Goal: Use online tool/utility: Use online tool/utility

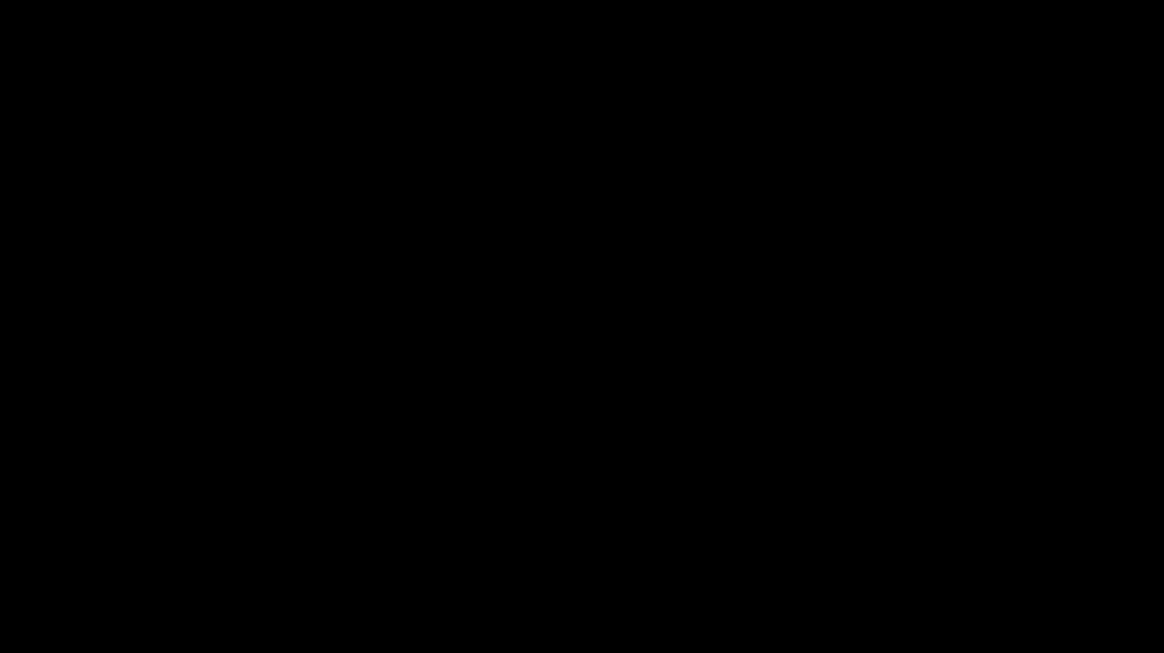
select select "67d83349c242ab1da48ae313"
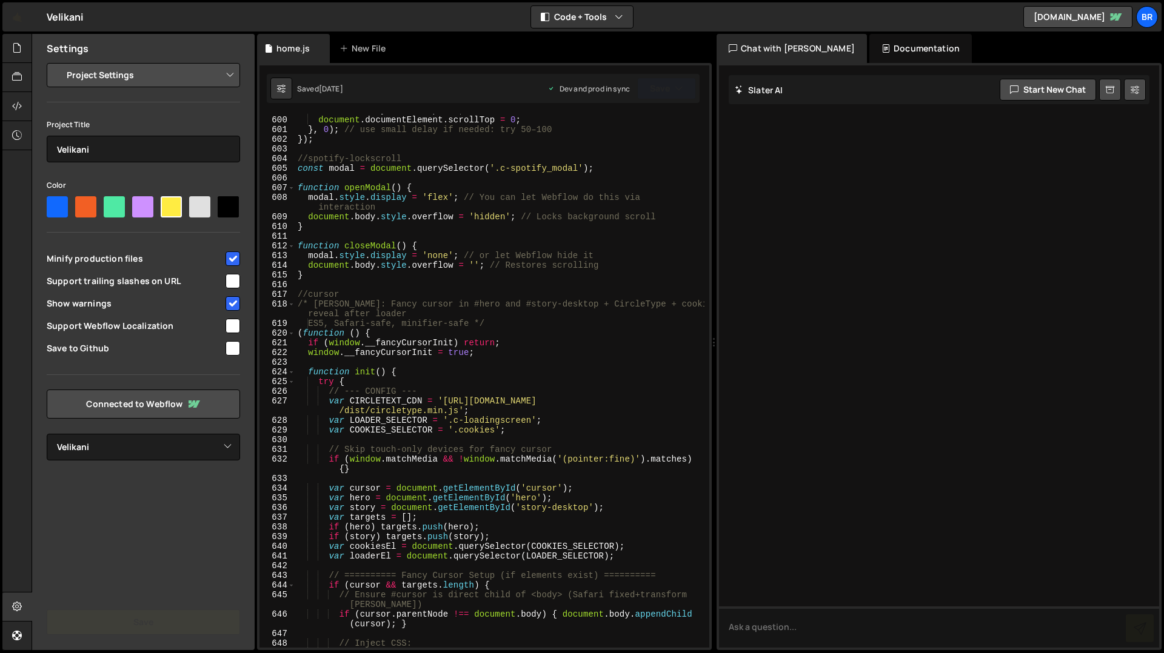
scroll to position [5944, 0]
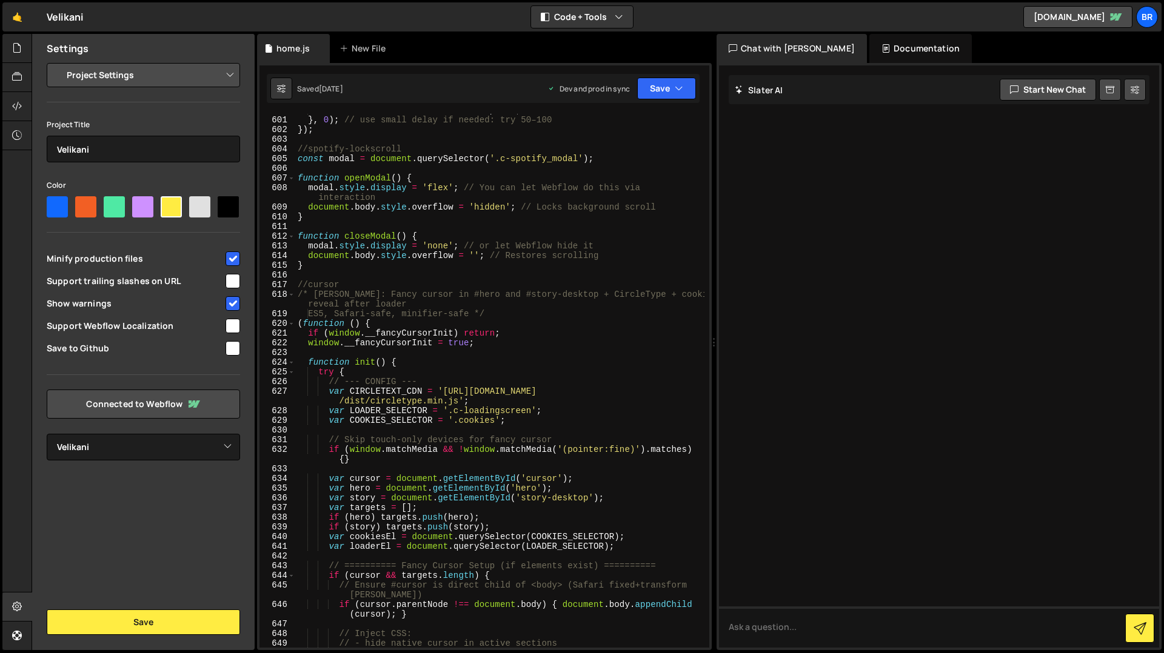
click at [329, 498] on div "document . documentElement . scrollTop = 0 ; } , 0 ) ; // use small delay if ne…" at bounding box center [499, 381] width 409 height 553
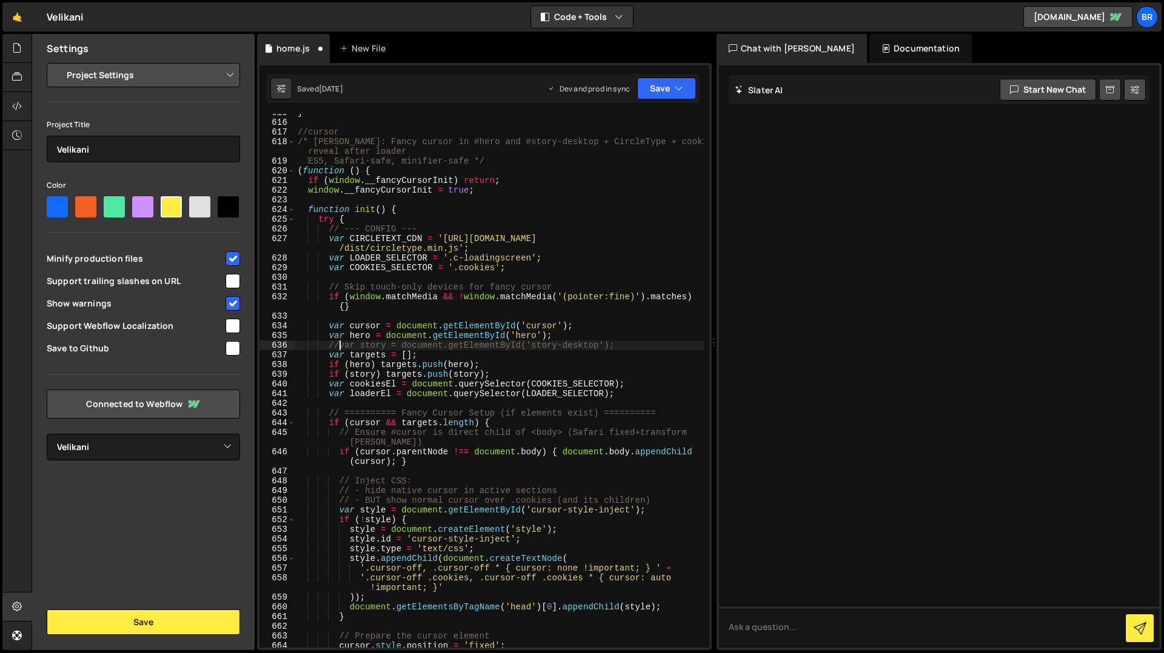
scroll to position [6097, 0]
drag, startPoint x: 328, startPoint y: 376, endPoint x: 335, endPoint y: 375, distance: 7.4
click at [328, 376] on div "} //cursor /* [PERSON_NAME]: Fancy cursor in #hero and #story-desktop + CircleT…" at bounding box center [499, 384] width 409 height 553
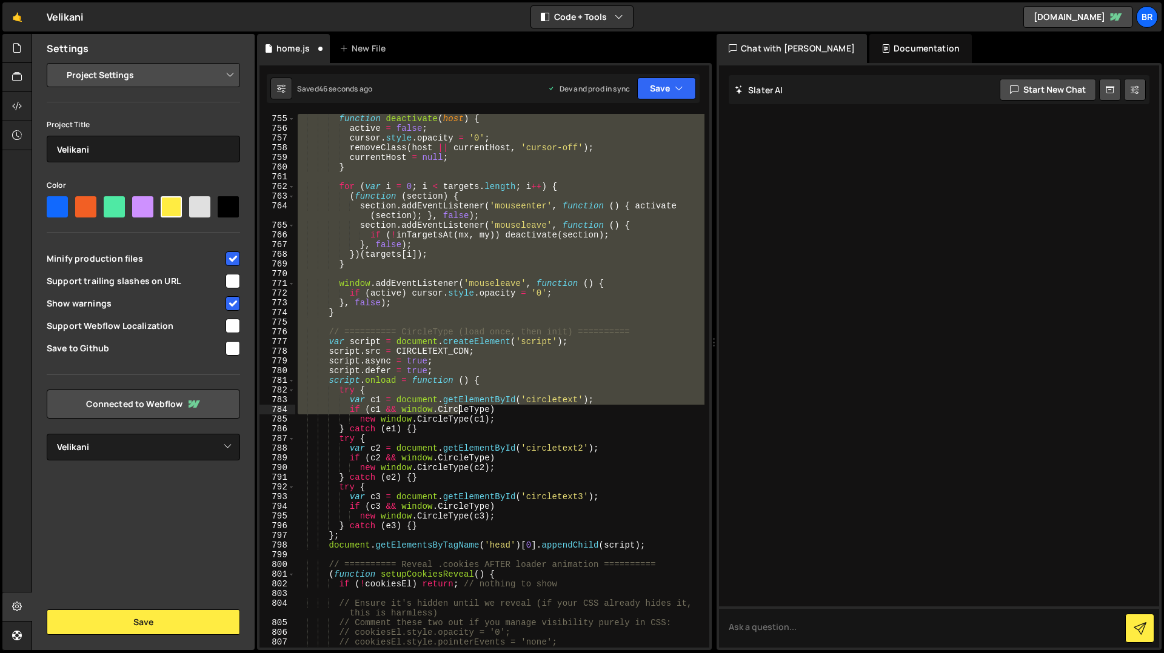
scroll to position [7526, 0]
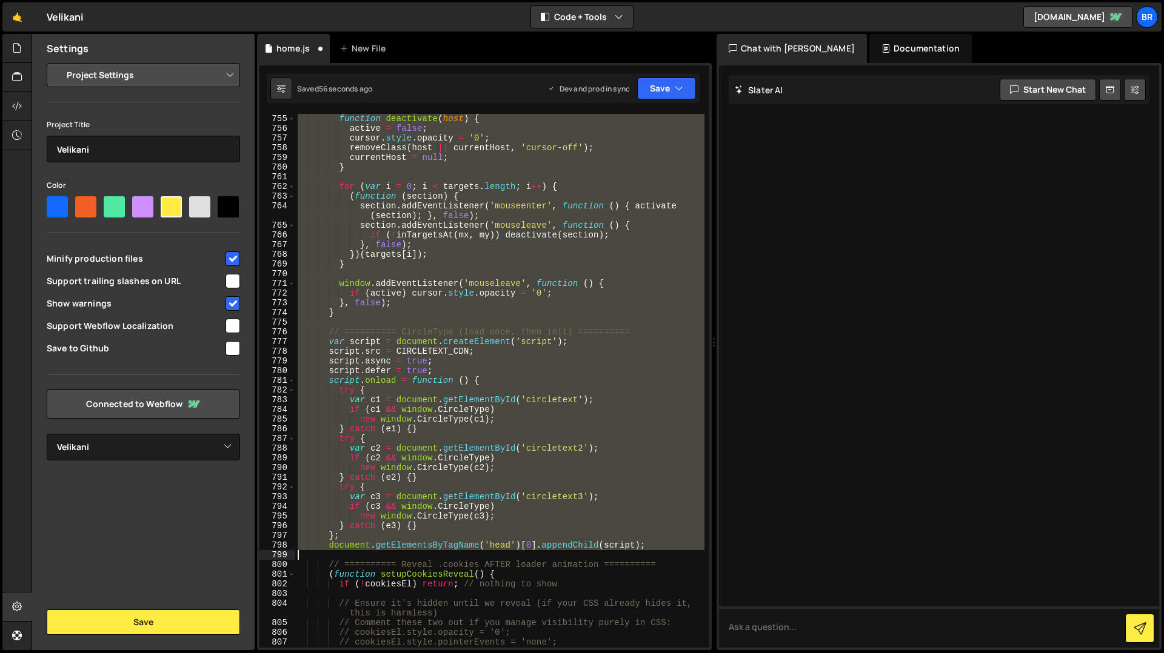
drag, startPoint x: 298, startPoint y: 169, endPoint x: 665, endPoint y: 553, distance: 531.7
click at [665, 553] on div "function deactivate ( host ) { active = false ; cursor . style . opacity = '0' …" at bounding box center [499, 390] width 409 height 553
type textarea "document.getElementsByTagName('head')[0].appendChild(script);"
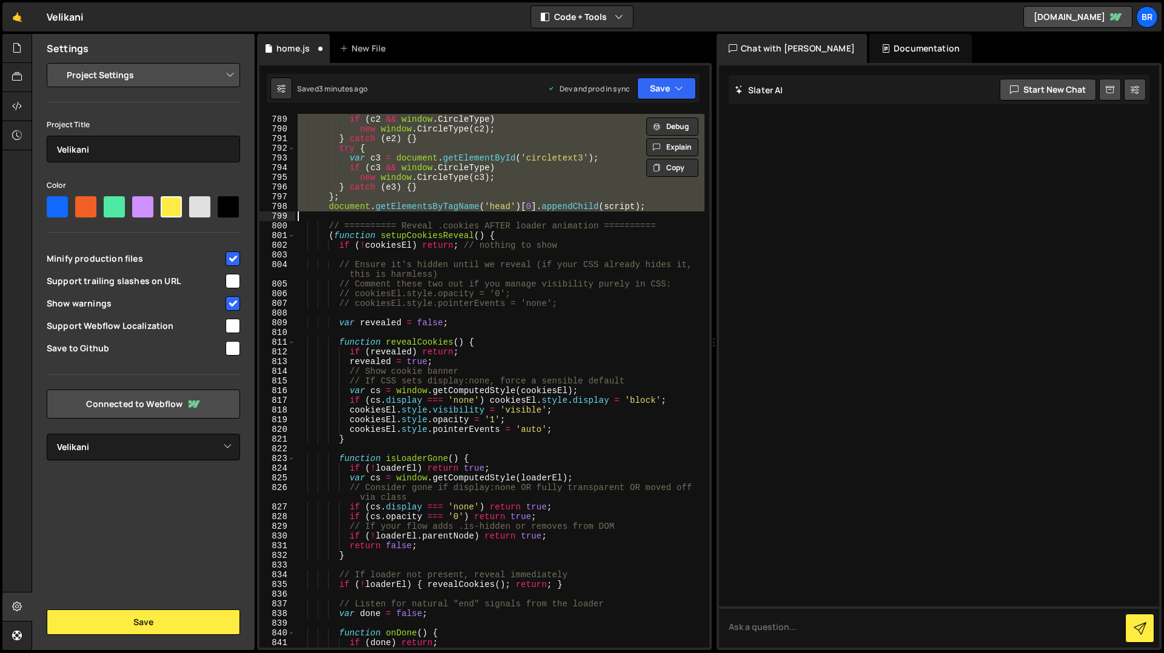
scroll to position [7753, 0]
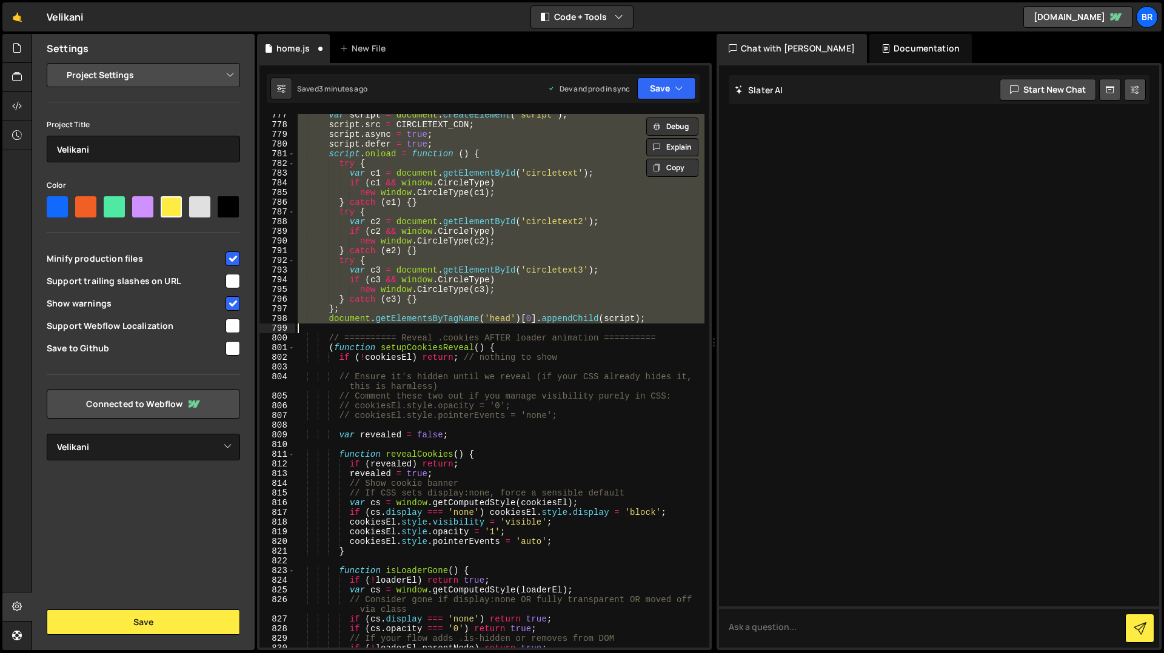
paste textarea
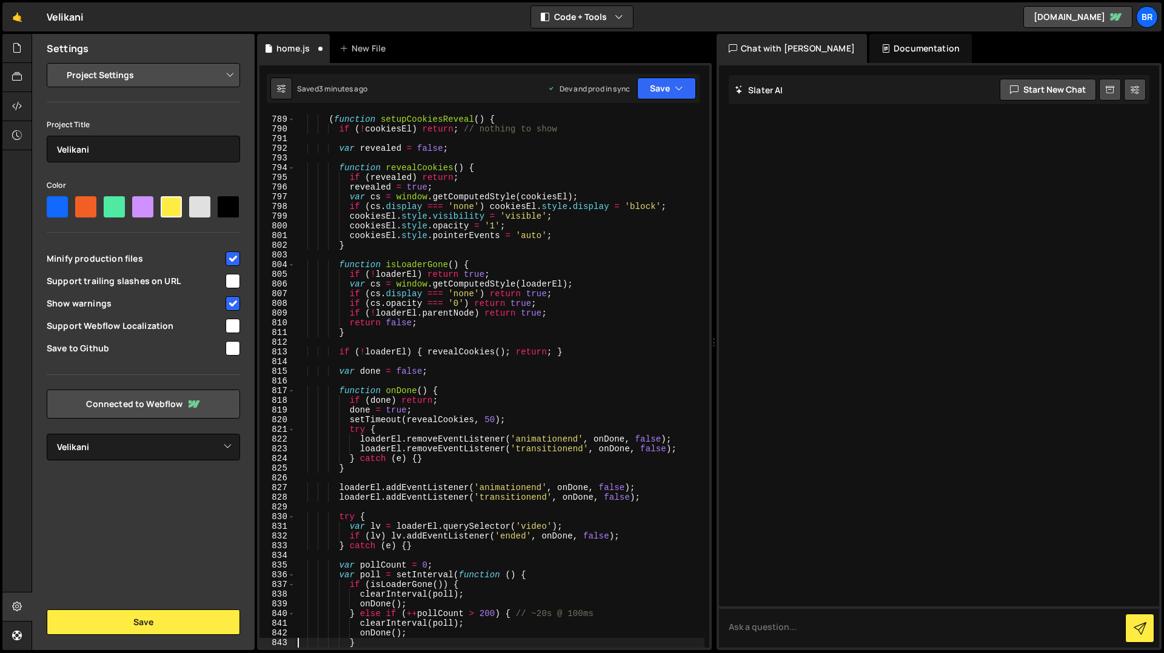
type textarea "}"
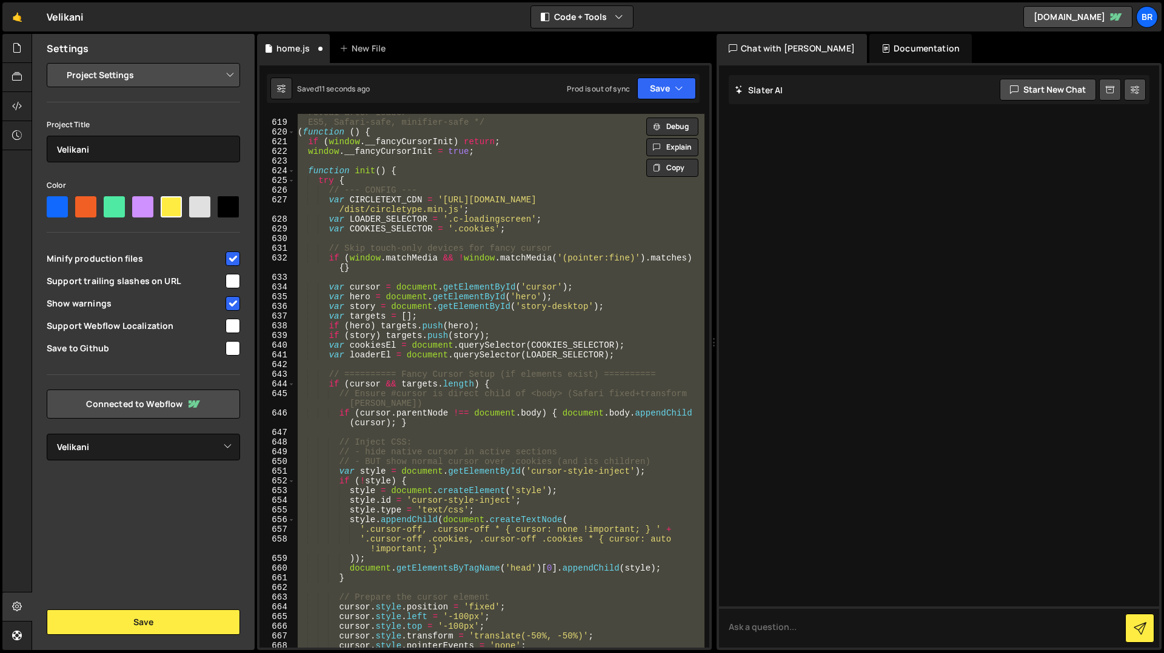
scroll to position [6098, 0]
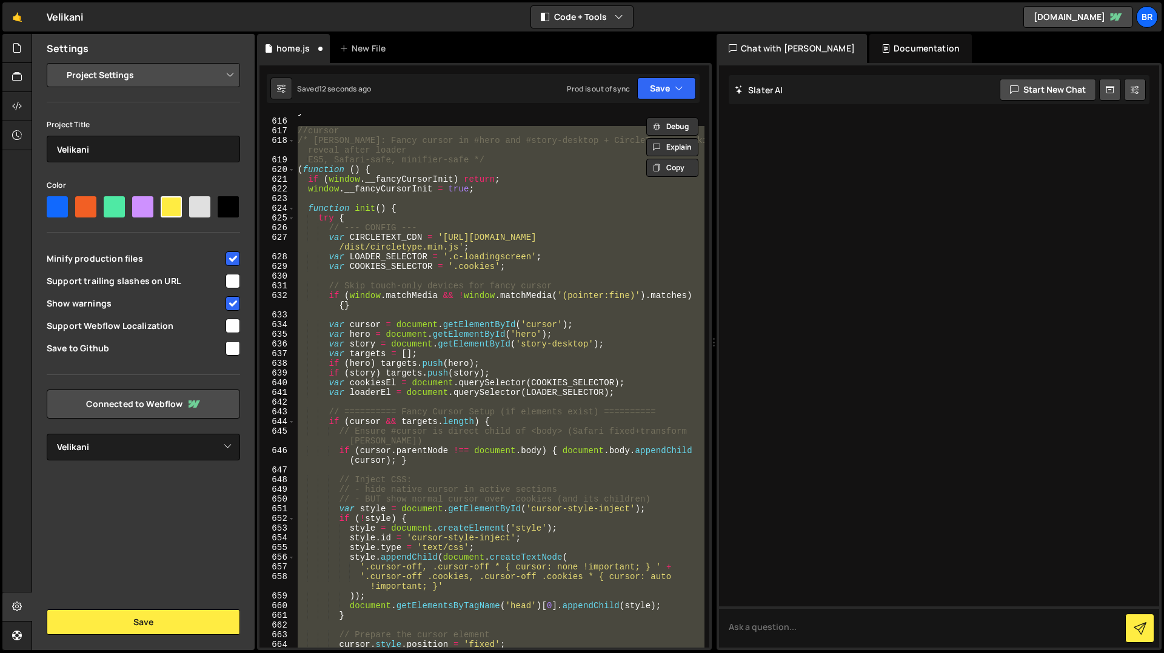
click at [392, 367] on div "} //cursor /* [PERSON_NAME]: Fancy cursor in #hero and #story-desktop + CircleT…" at bounding box center [499, 381] width 409 height 534
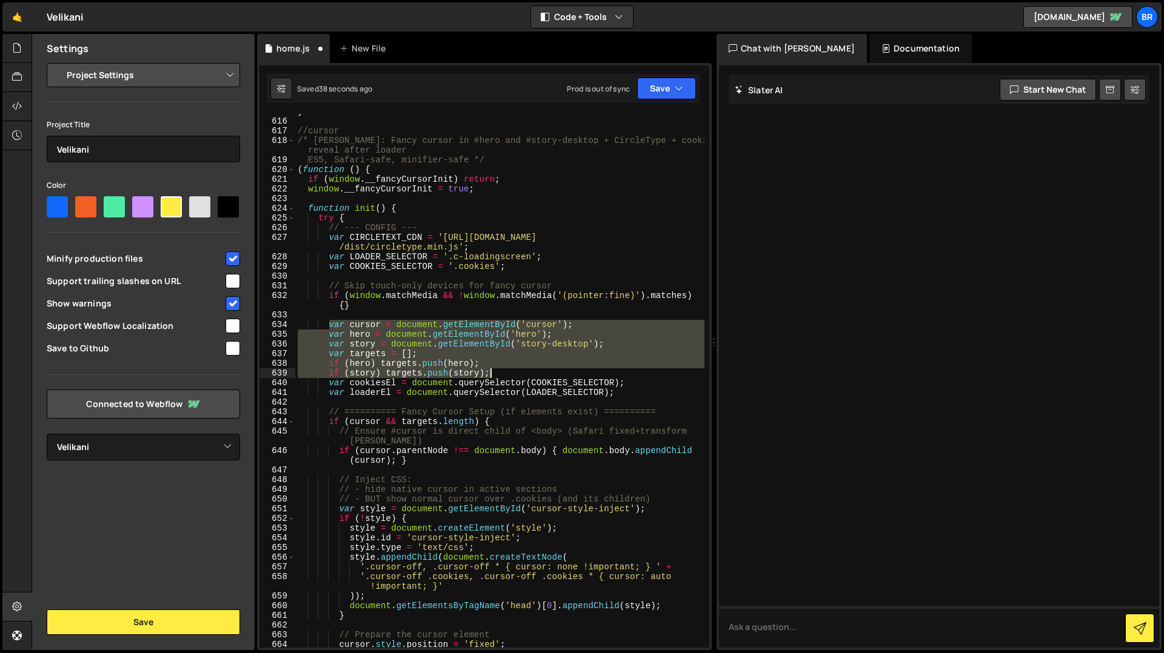
drag, startPoint x: 328, startPoint y: 324, endPoint x: 543, endPoint y: 370, distance: 220.2
click at [543, 370] on div "} //cursor /* [PERSON_NAME]: Fancy cursor in #hero and #story-desktop + CircleT…" at bounding box center [499, 383] width 409 height 553
paste textarea "var targets = hero ? [hero] : []"
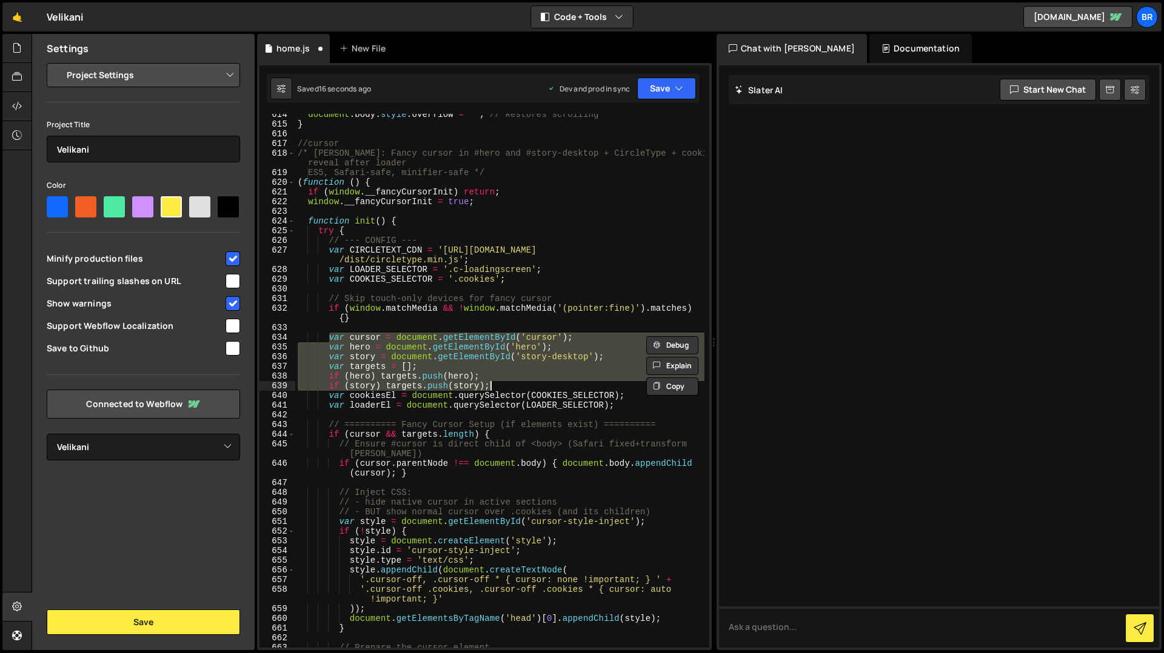
scroll to position [6086, 0]
click at [470, 378] on div "document . body . style . overflow = '' ; // Restores scrolling } //cursor /* […" at bounding box center [499, 381] width 409 height 534
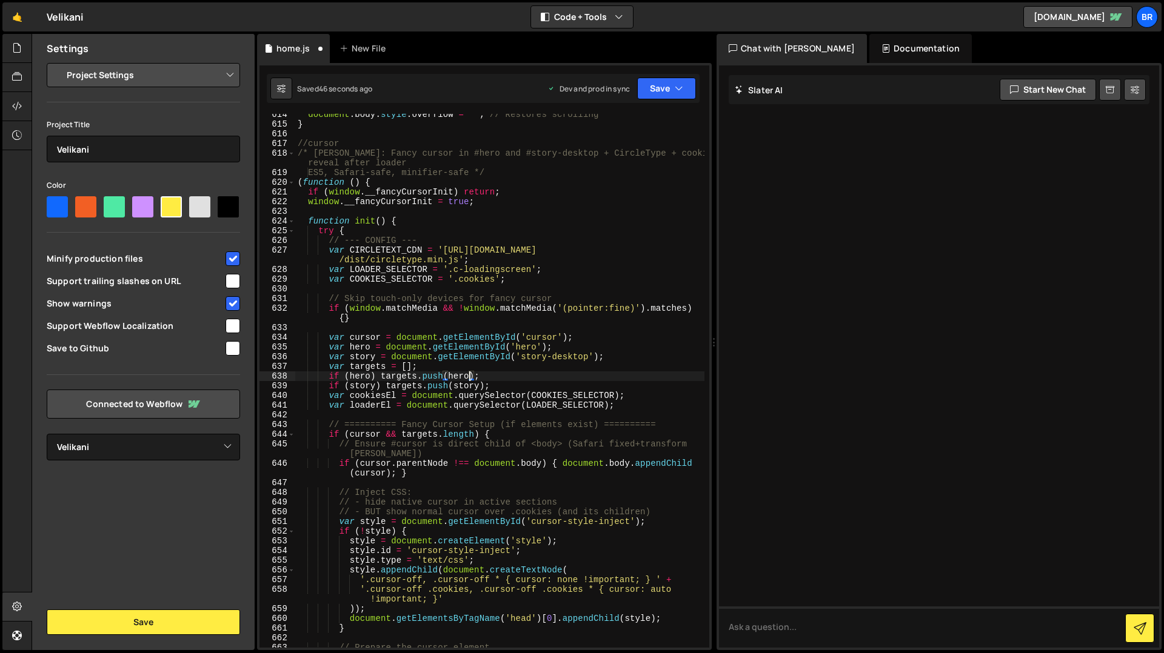
click at [330, 355] on div "document . body . style . overflow = '' ; // Restores scrolling } //cursor /* […" at bounding box center [499, 386] width 409 height 553
click at [329, 384] on div "document . body . style . overflow = '' ; // Restores scrolling } //cursor /* […" at bounding box center [499, 386] width 409 height 553
click at [338, 359] on div "document . body . style . overflow = '' ; // Restores scrolling } //cursor /* […" at bounding box center [499, 386] width 409 height 553
click at [327, 386] on div "document . body . style . overflow = '' ; // Restores scrolling } //cursor /* […" at bounding box center [499, 386] width 409 height 553
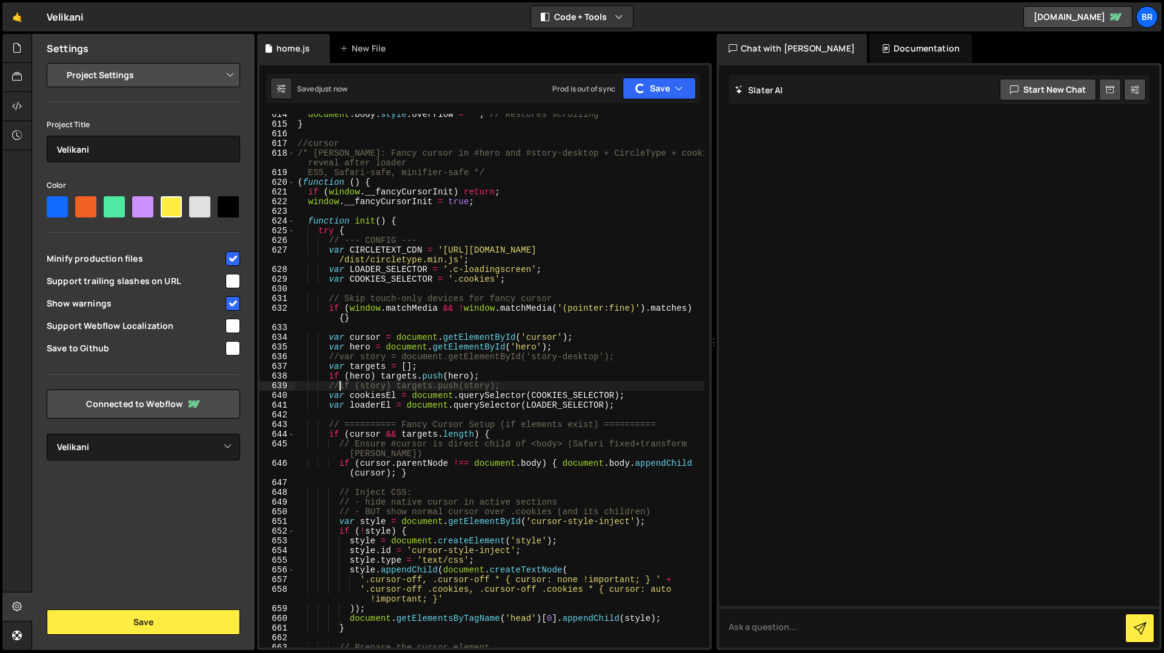
type textarea "//if (story) targets.push(story);"
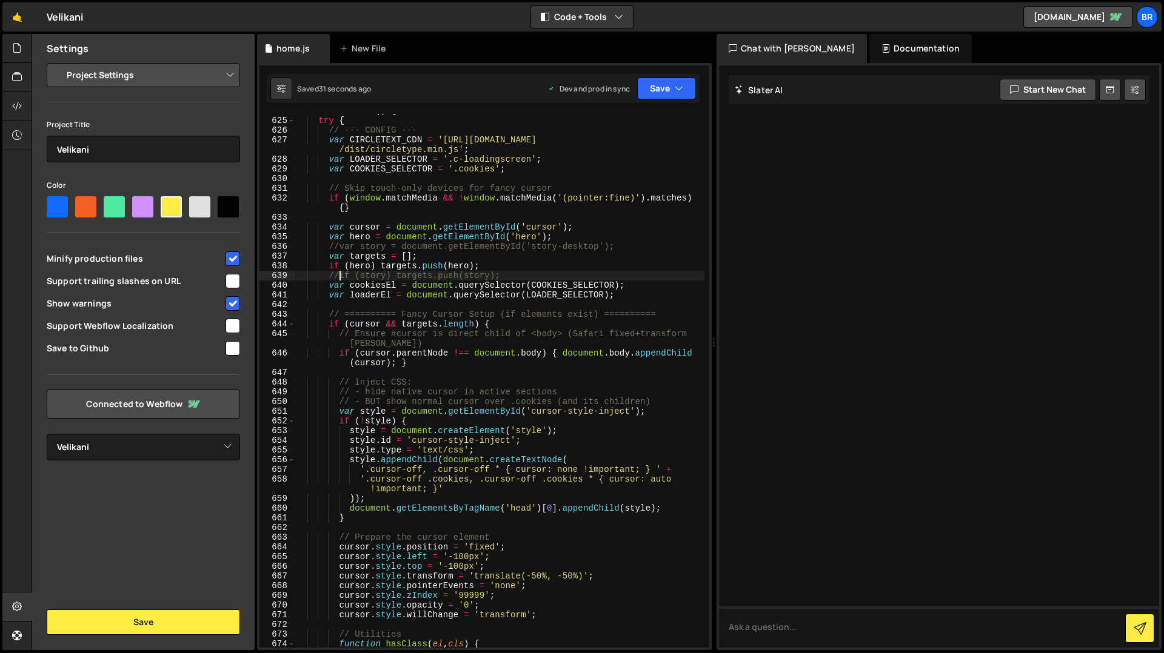
scroll to position [6196, 0]
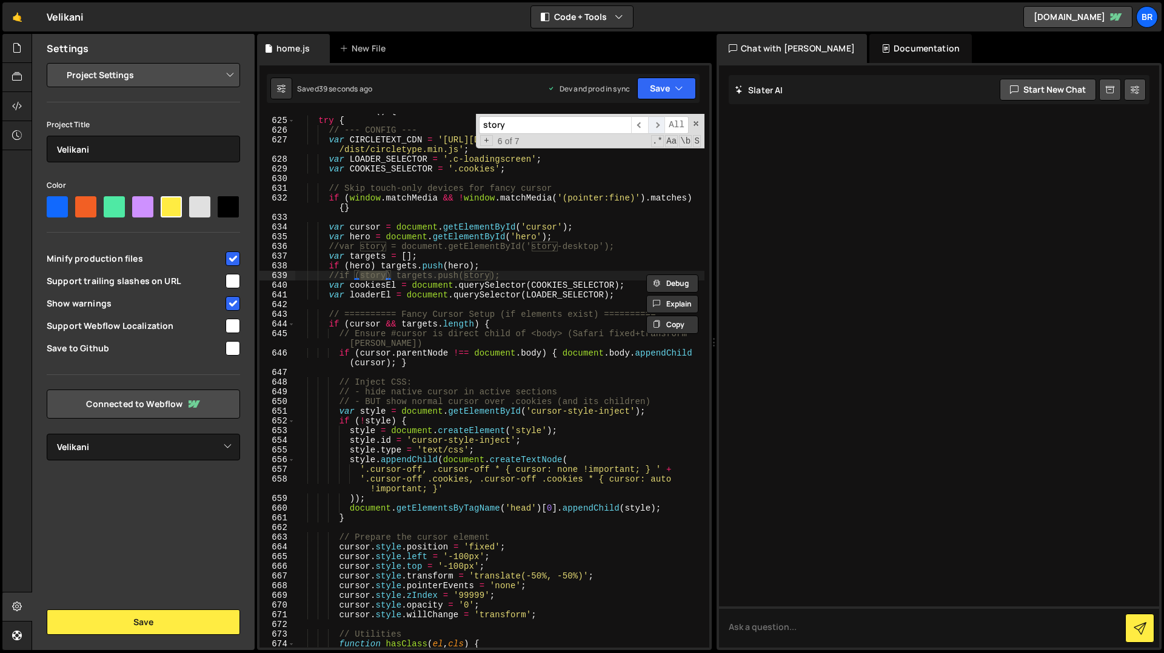
type input "story"
click at [657, 130] on span "​" at bounding box center [656, 125] width 17 height 18
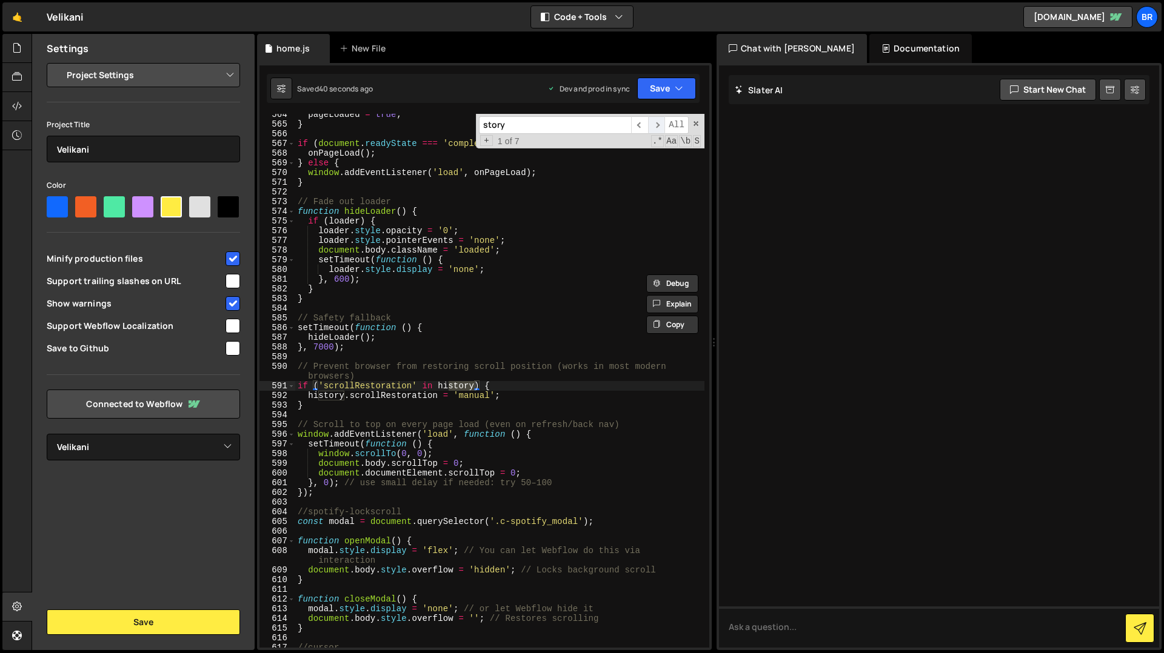
scroll to position [5582, 0]
click at [657, 130] on span "​" at bounding box center [656, 125] width 17 height 18
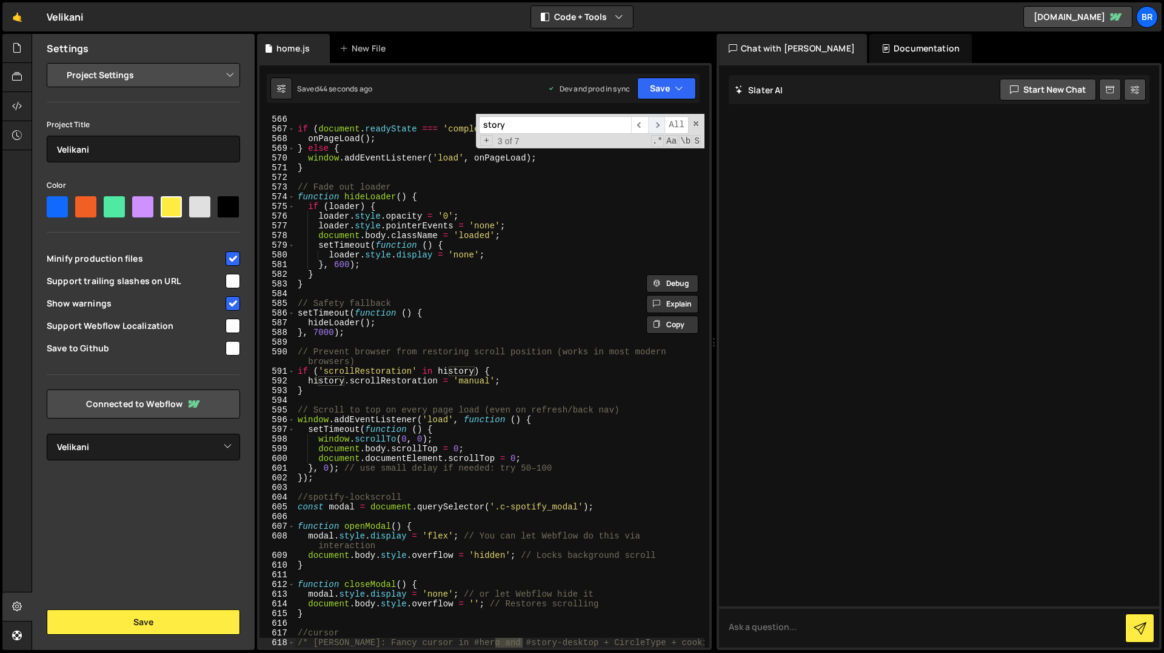
click at [657, 130] on span "​" at bounding box center [656, 125] width 17 height 18
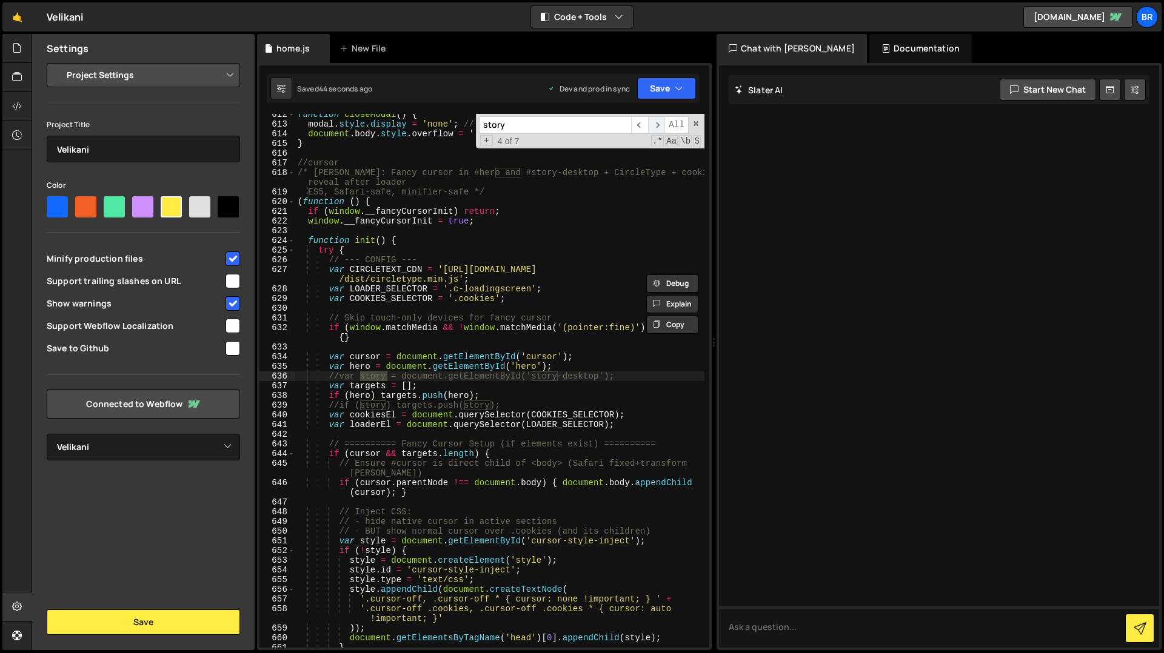
scroll to position [6067, 0]
click at [657, 130] on span "​" at bounding box center [656, 125] width 17 height 18
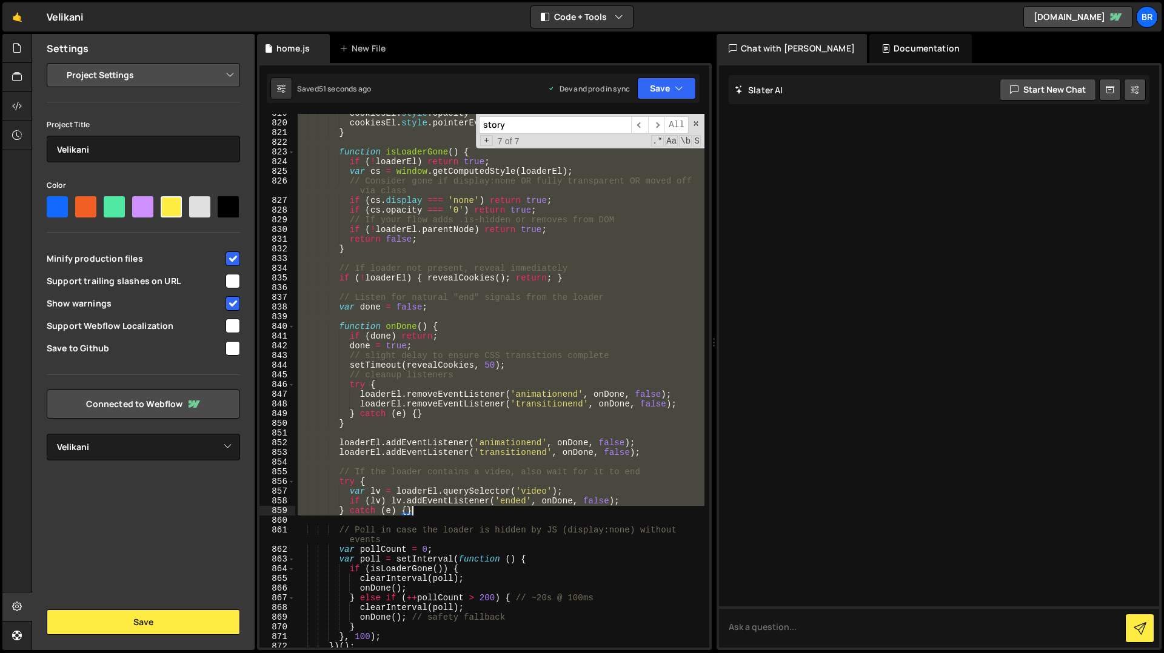
scroll to position [8434, 0]
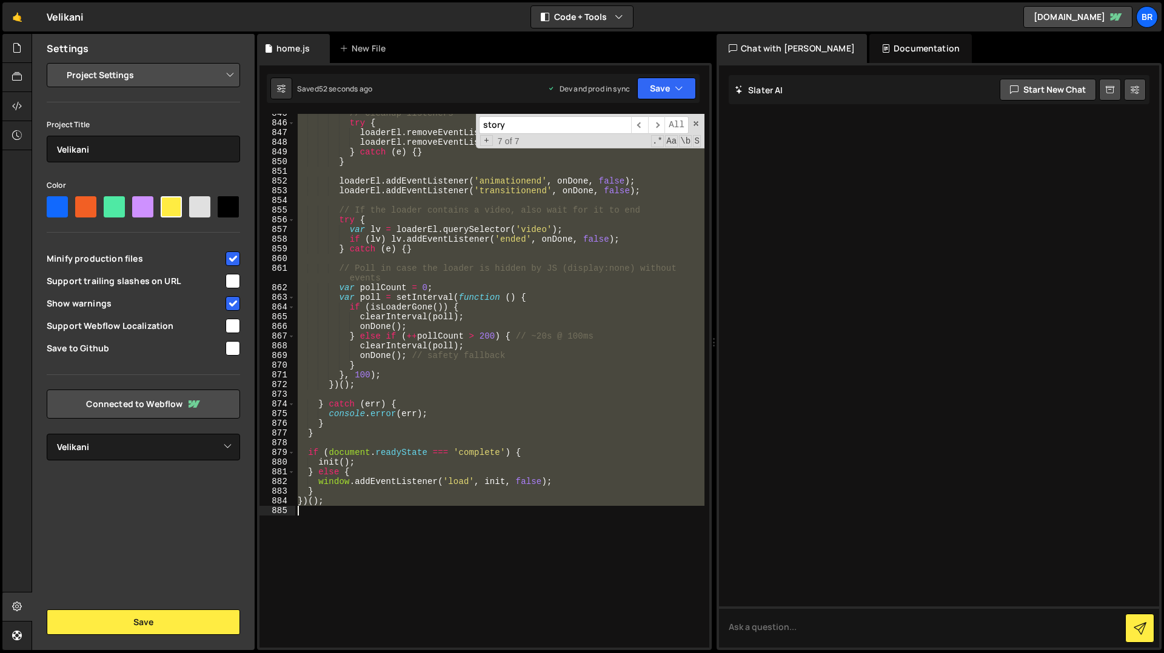
drag, startPoint x: 298, startPoint y: 158, endPoint x: 610, endPoint y: 522, distance: 478.9
click at [610, 522] on div "// cleanup listeners try { loaderEl . removeEventListener ( 'animationend' , on…" at bounding box center [499, 385] width 409 height 553
type textarea "})();"
paste textarea
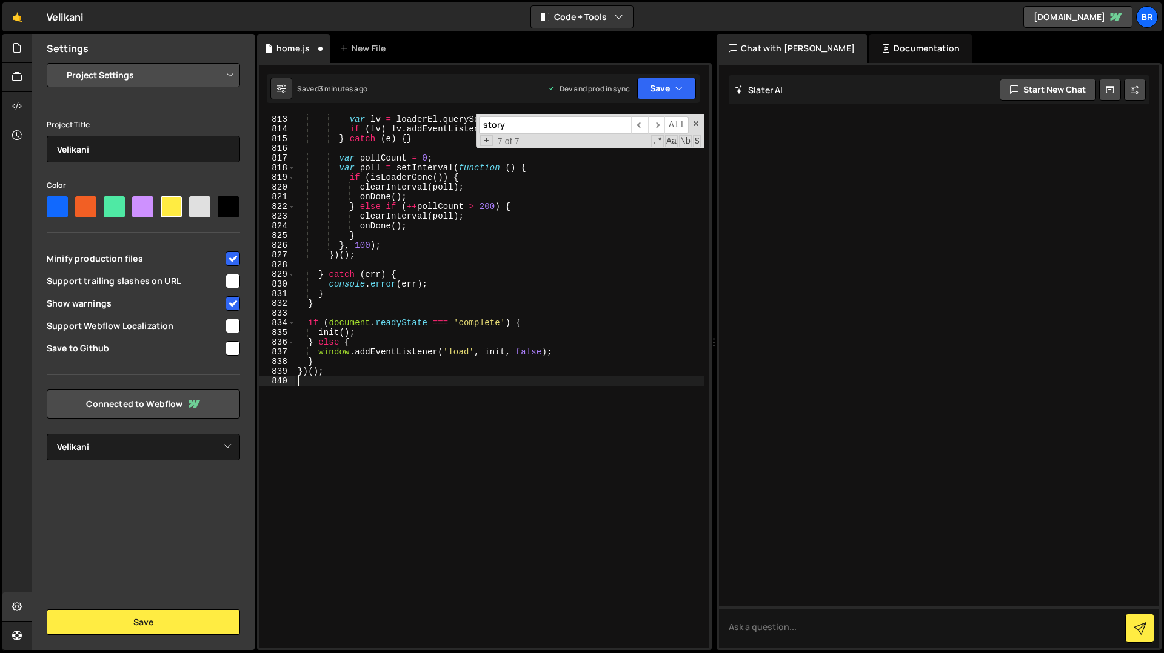
scroll to position [8186, 0]
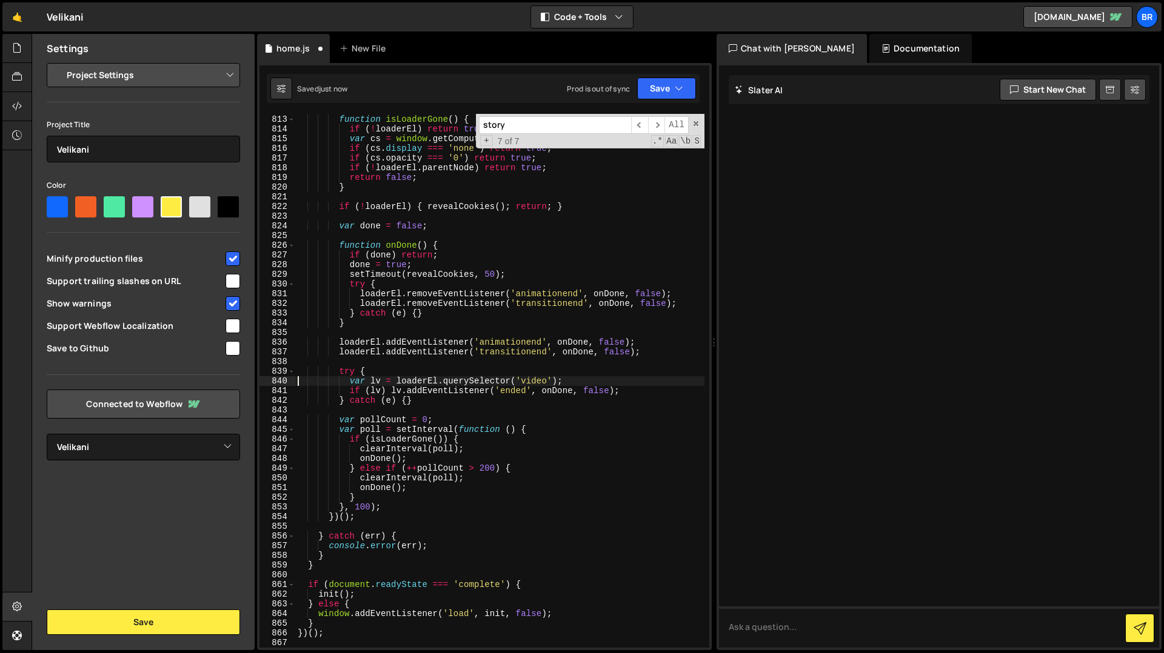
type textarea "var lv = loaderEl.querySelector('video');"
